Goal: Task Accomplishment & Management: Complete application form

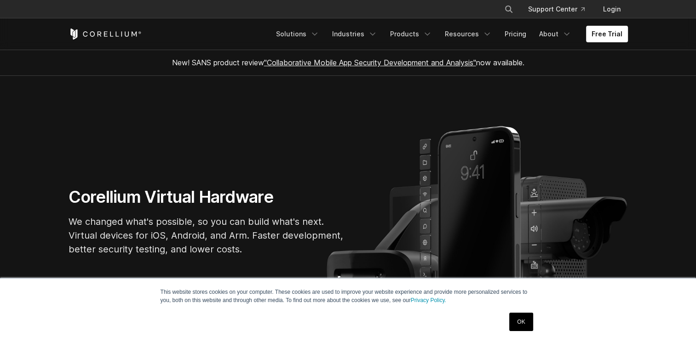
click at [518, 324] on link "OK" at bounding box center [520, 322] width 23 height 18
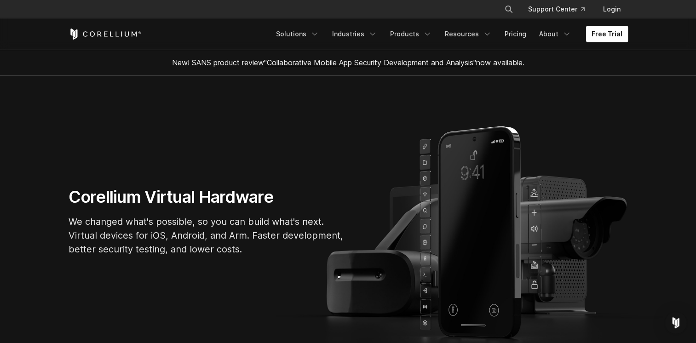
click at [611, 33] on link "Free Trial" at bounding box center [607, 34] width 42 height 17
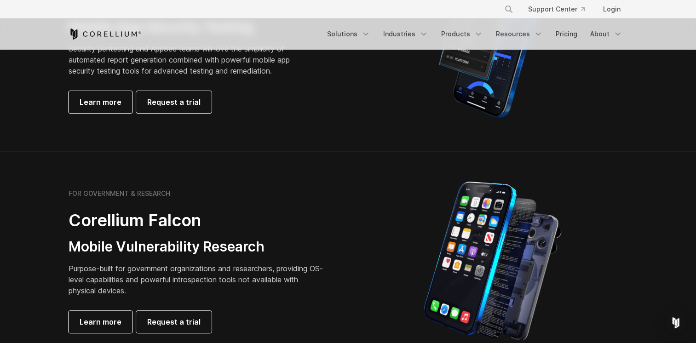
scroll to position [414, 0]
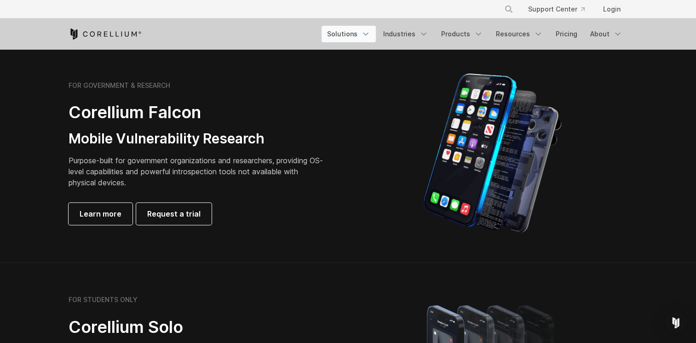
click at [368, 34] on icon "Navigation Menu" at bounding box center [365, 33] width 9 height 9
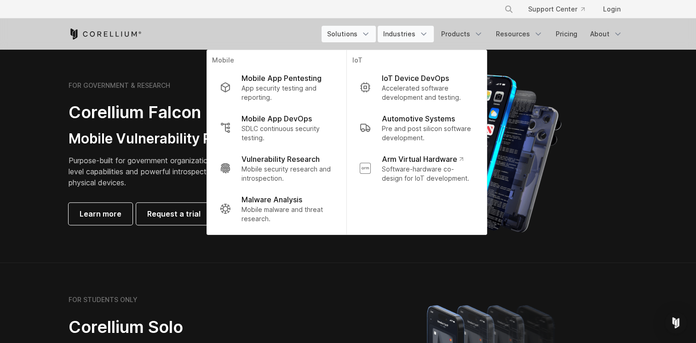
click at [425, 34] on icon "Navigation Menu" at bounding box center [423, 33] width 9 height 9
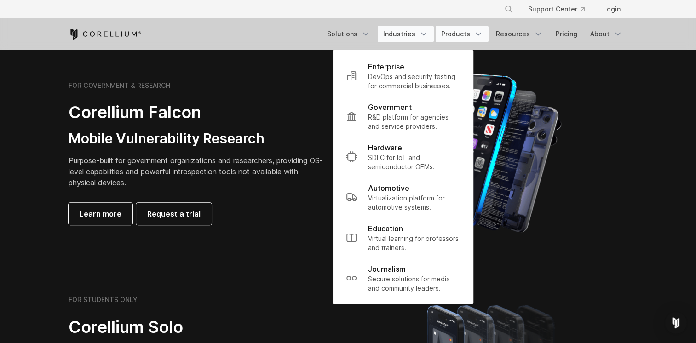
click at [483, 36] on icon "Navigation Menu" at bounding box center [478, 33] width 9 height 9
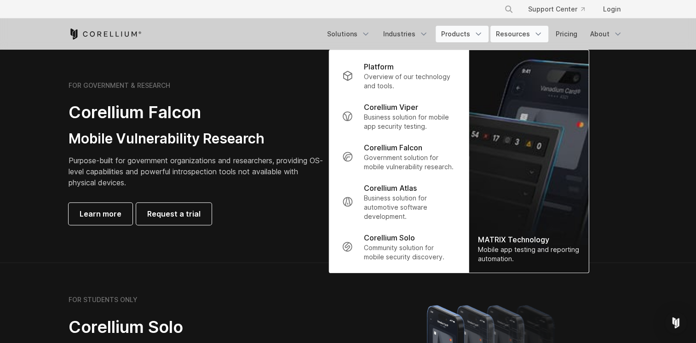
click at [519, 34] on link "Resources" at bounding box center [519, 34] width 58 height 17
